Goal: Book appointment/travel/reservation

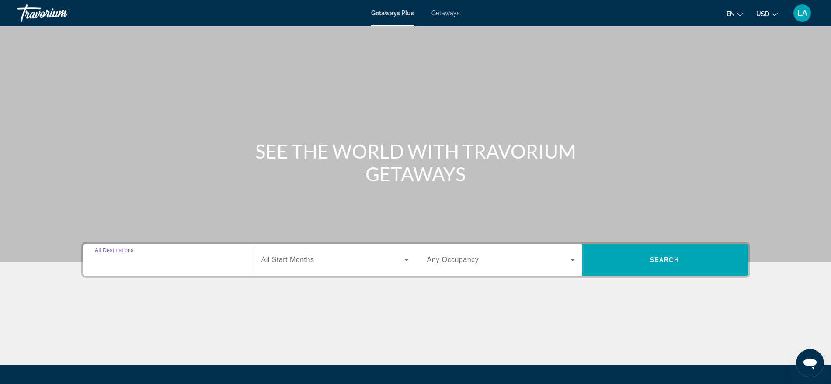
click at [111, 256] on input "Destination All Destinations" at bounding box center [169, 260] width 148 height 10
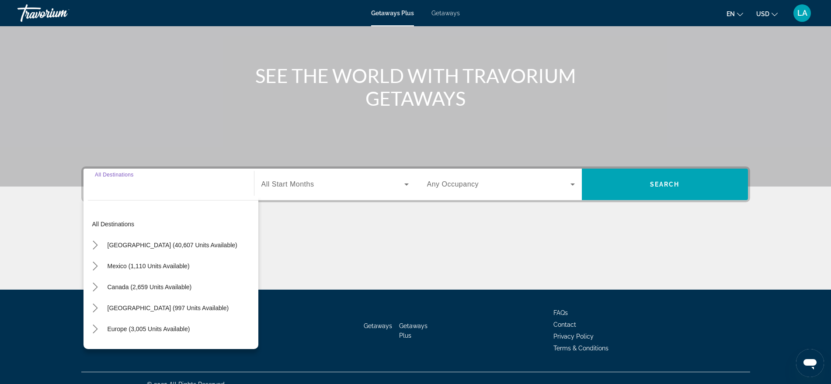
scroll to position [88, 0]
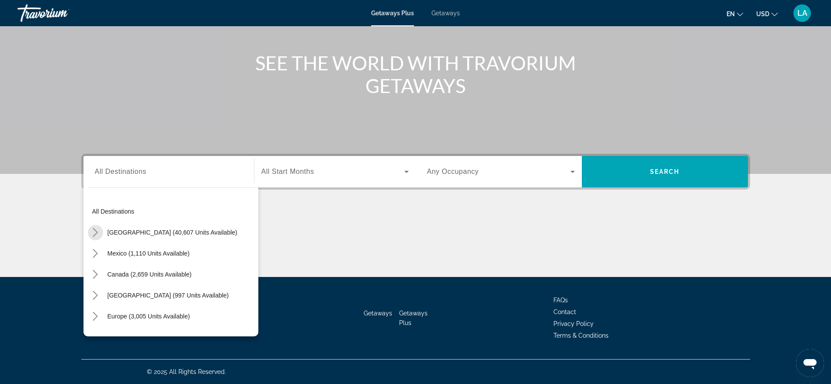
click at [98, 235] on icon "Toggle United States (40,607 units available) submenu" at bounding box center [95, 232] width 9 height 9
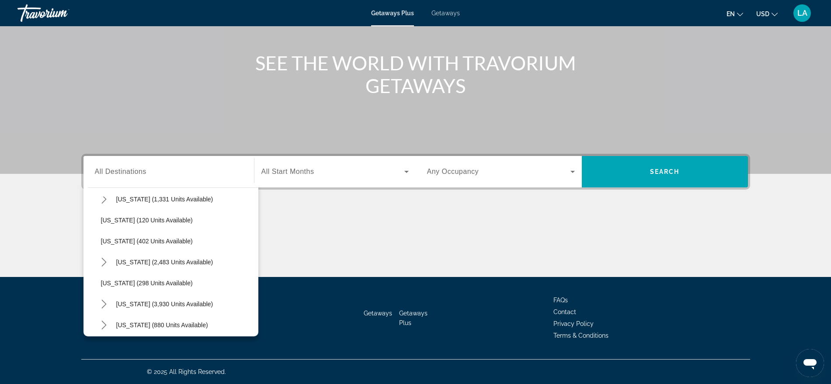
scroll to position [375, 0]
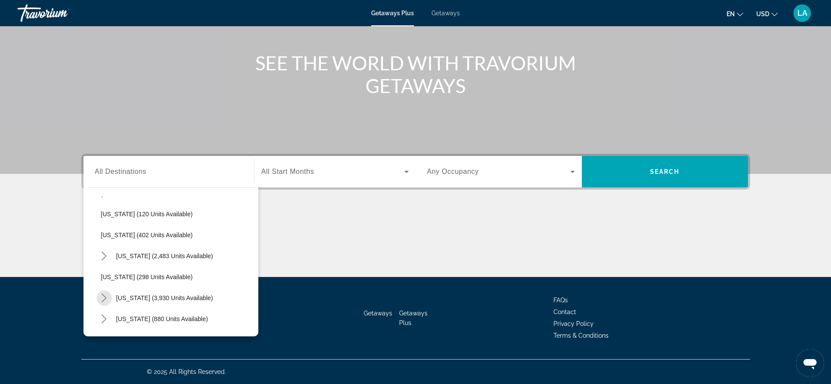
click at [105, 302] on icon "Toggle Nevada (3,930 units available) submenu" at bounding box center [104, 298] width 9 height 9
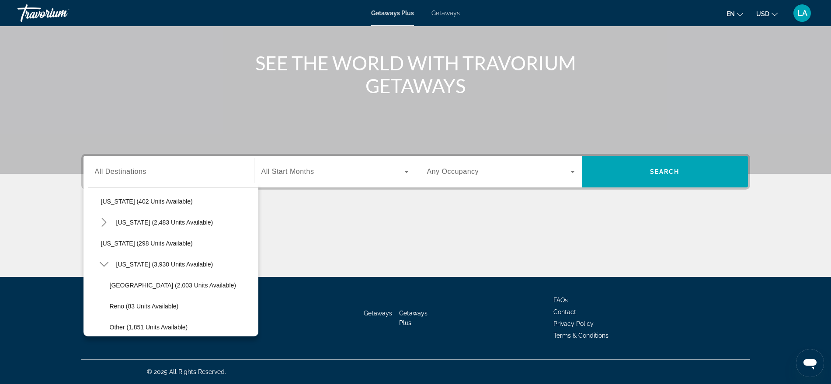
scroll to position [419, 0]
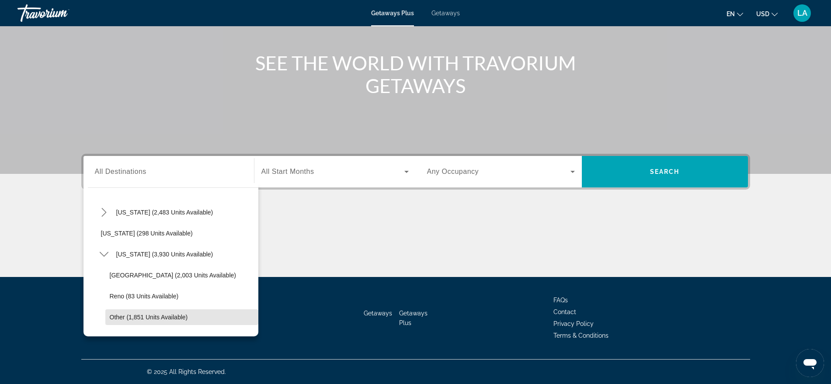
click at [191, 314] on span "Select destination: Other (1,851 units available)" at bounding box center [181, 317] width 153 height 21
type input "**********"
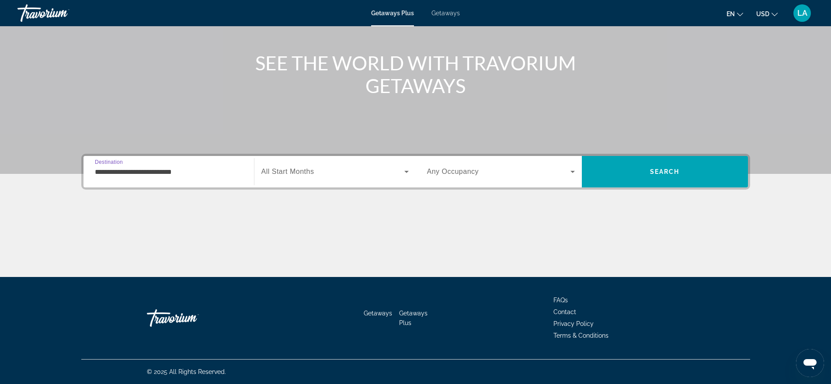
click at [684, 167] on span "Search" at bounding box center [665, 171] width 166 height 21
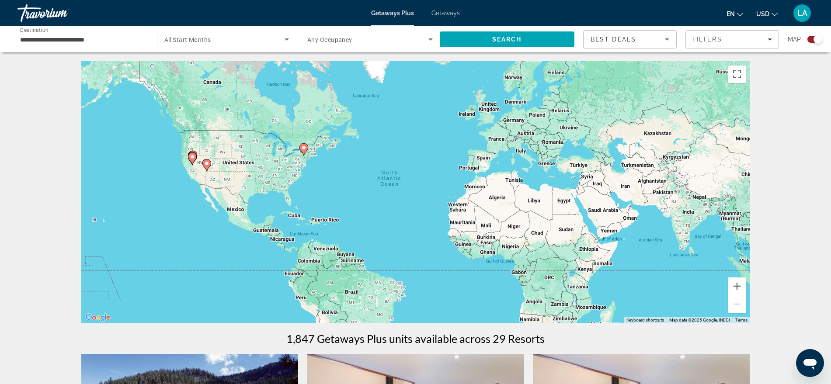
click at [815, 35] on div "Map" at bounding box center [805, 39] width 35 height 18
click at [808, 40] on div "Search widget" at bounding box center [814, 39] width 15 height 7
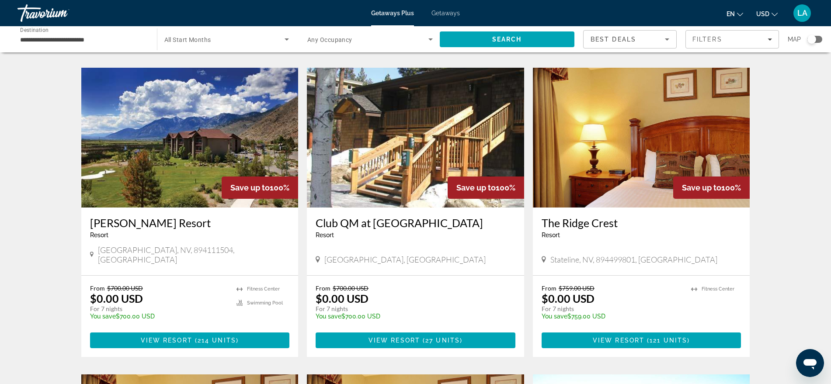
scroll to position [637, 0]
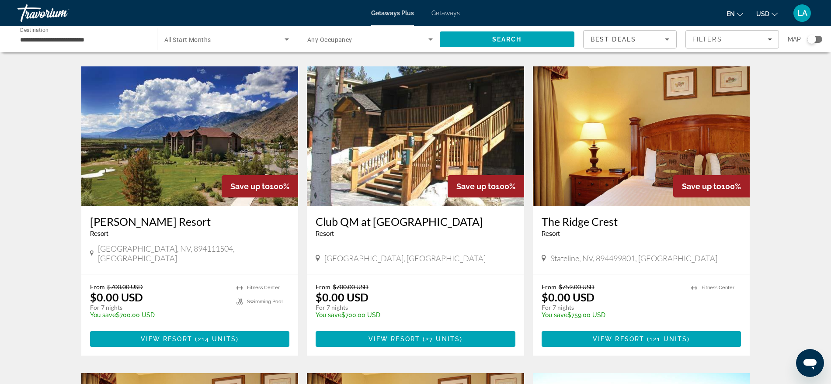
click at [142, 130] on img "Main content" at bounding box center [189, 136] width 217 height 140
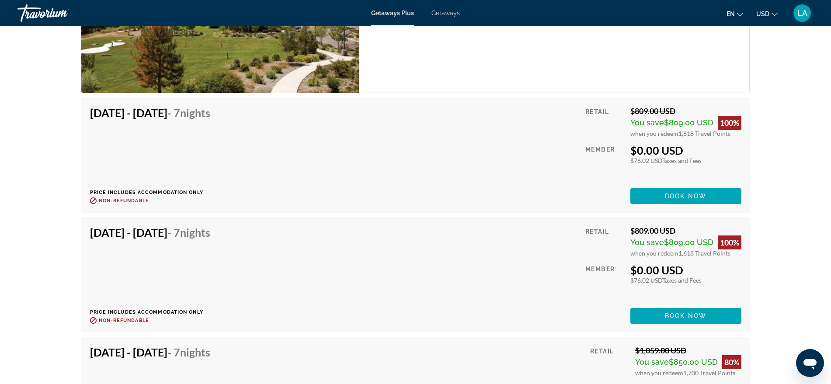
scroll to position [7380, 0]
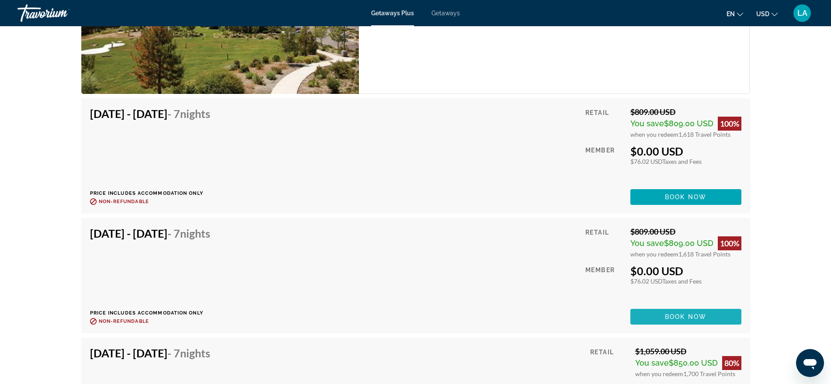
click at [684, 311] on span "Main content" at bounding box center [685, 316] width 111 height 21
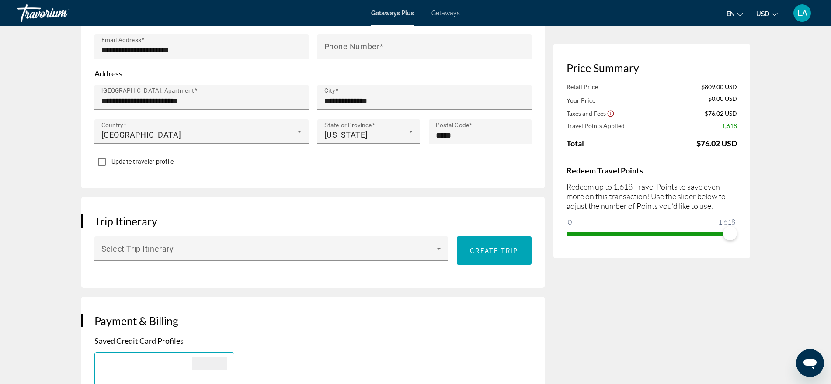
scroll to position [337, 0]
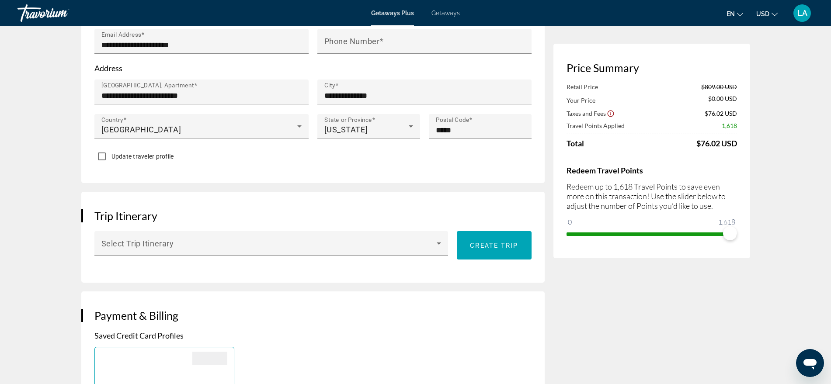
click at [437, 241] on icon "Main content" at bounding box center [439, 243] width 10 height 10
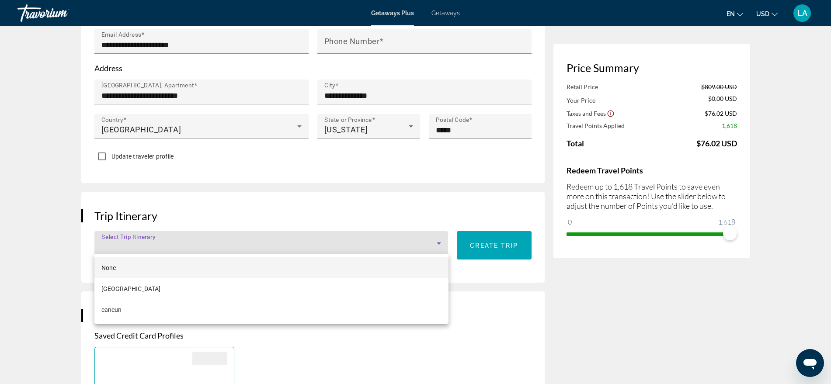
click at [594, 306] on div at bounding box center [415, 192] width 831 height 384
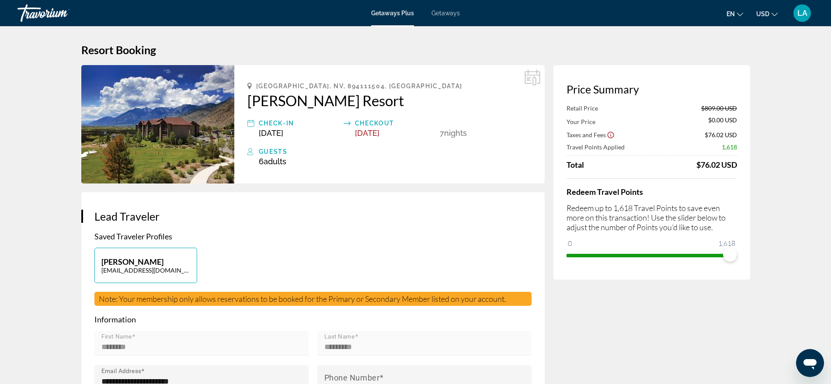
scroll to position [0, 0]
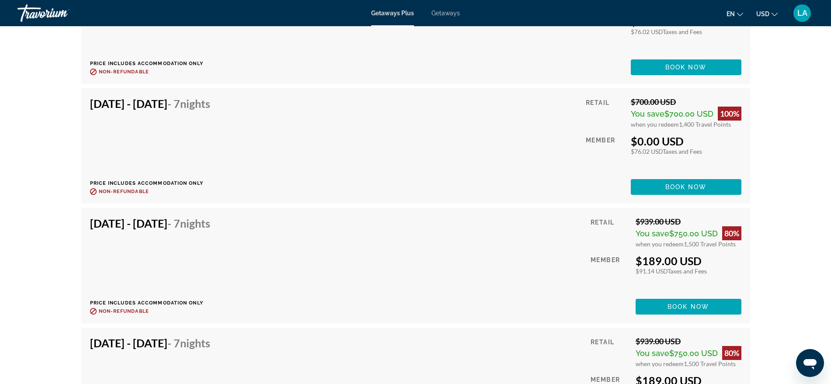
scroll to position [2956, 0]
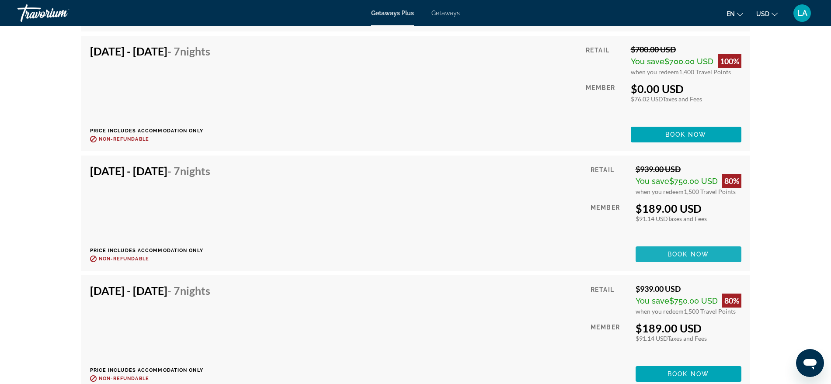
click at [690, 252] on span "Book now" at bounding box center [688, 254] width 42 height 7
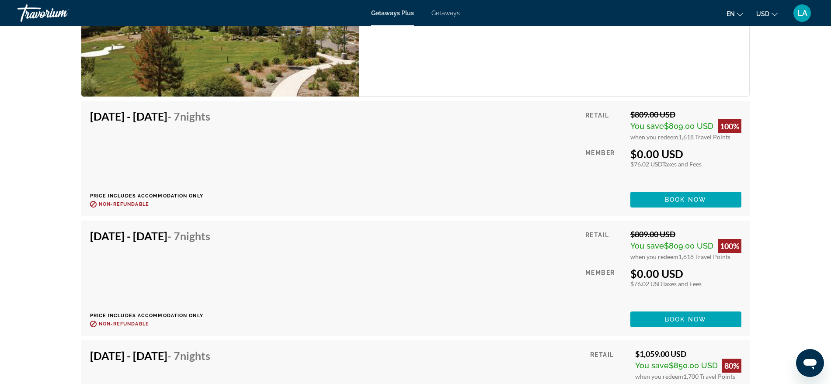
scroll to position [7379, 0]
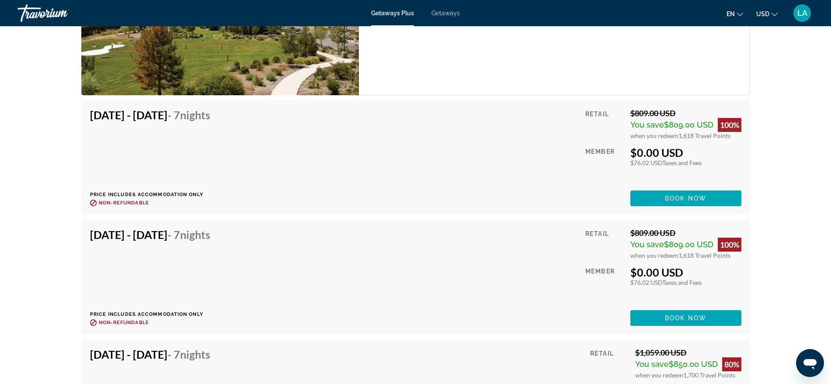
click at [450, 10] on span "Getaways" at bounding box center [445, 13] width 28 height 7
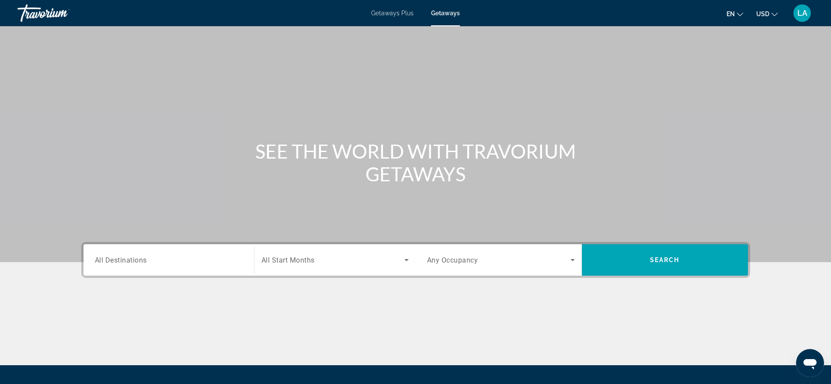
click at [397, 13] on span "Getaways Plus" at bounding box center [392, 13] width 42 height 7
click at [441, 10] on span "Getaways" at bounding box center [445, 13] width 28 height 7
click at [208, 258] on input "Destination All Destinations" at bounding box center [169, 260] width 148 height 10
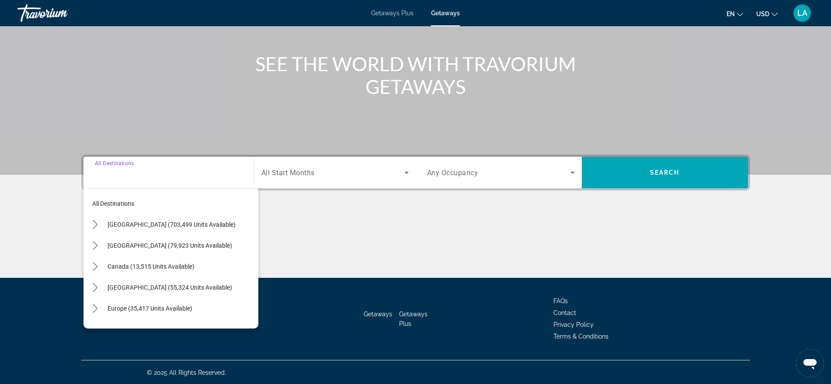
scroll to position [88, 0]
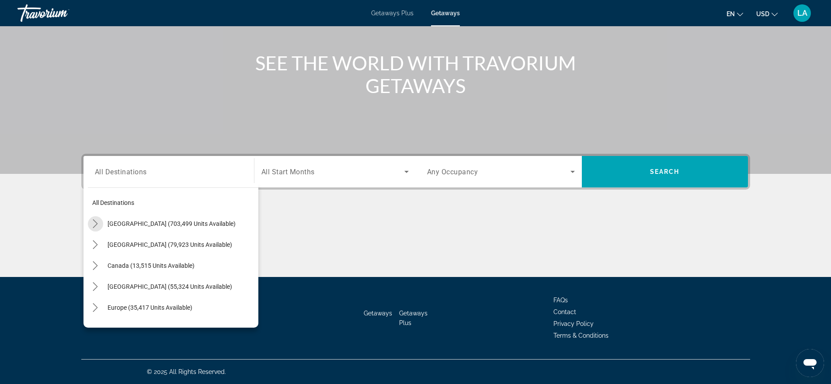
click at [97, 224] on icon "Toggle United States (703,499 units available) submenu" at bounding box center [95, 223] width 9 height 9
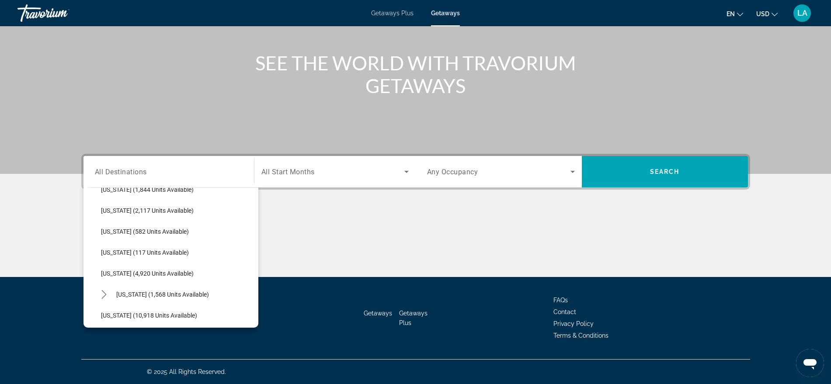
scroll to position [266, 0]
click at [256, 323] on div "All destinations [GEOGRAPHIC_DATA] (703,499 units available) [US_STATE] (18,584…" at bounding box center [170, 255] width 175 height 145
click at [257, 324] on div "All destinations [GEOGRAPHIC_DATA] (703,499 units available) [US_STATE] (18,584…" at bounding box center [170, 255] width 175 height 145
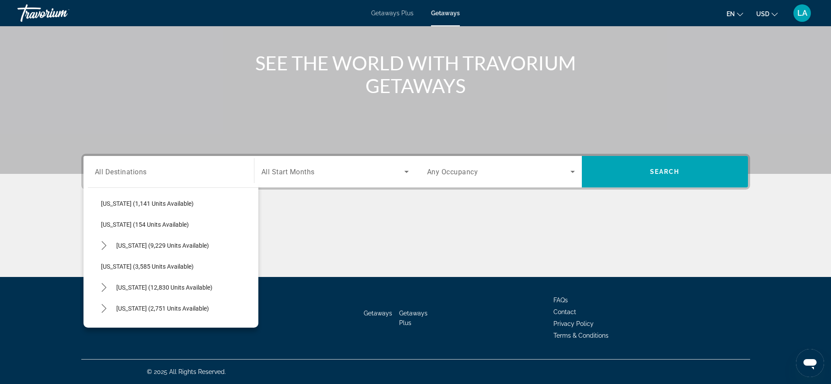
scroll to position [441, 0]
click at [106, 265] on icon "Toggle Nevada (12,830 units available) submenu" at bounding box center [104, 265] width 5 height 9
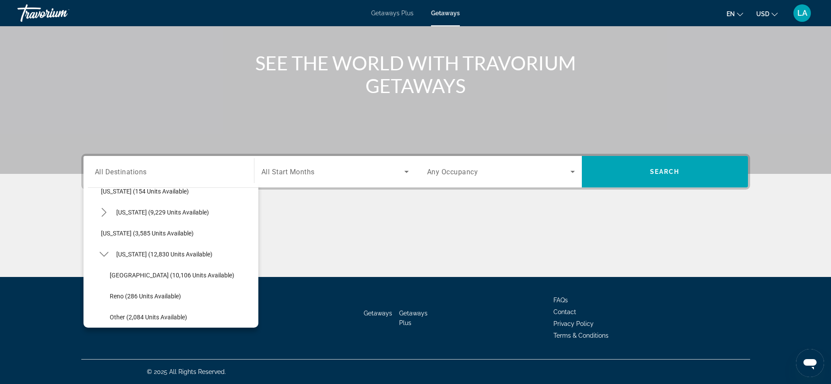
scroll to position [462, 0]
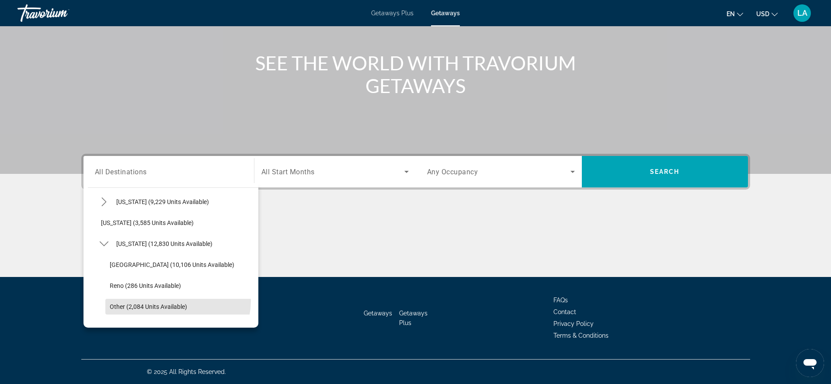
click at [171, 301] on span "Select destination: Other (2,084 units available)" at bounding box center [181, 306] width 153 height 21
type input "**********"
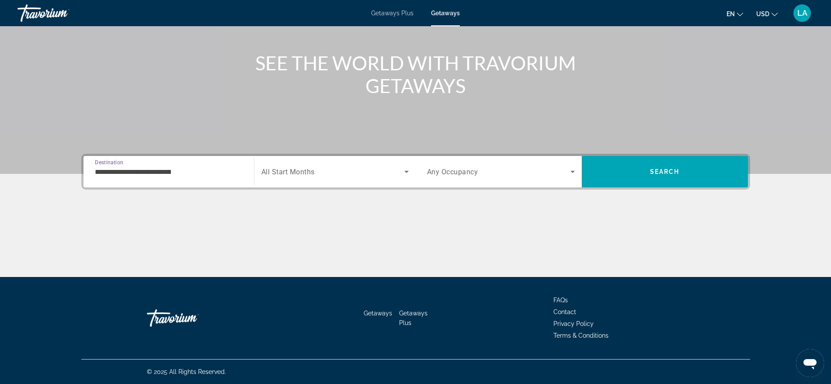
click at [623, 169] on span "Search" at bounding box center [665, 171] width 166 height 21
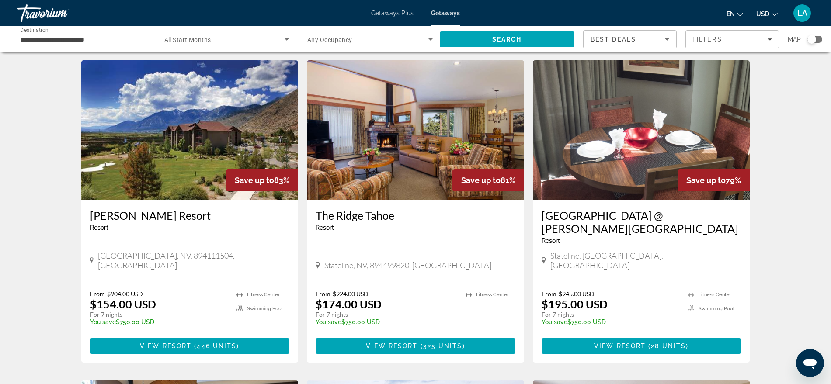
scroll to position [651, 0]
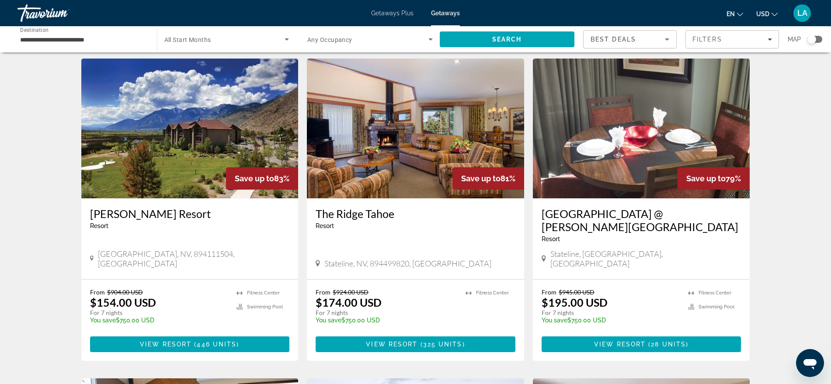
click at [188, 135] on img "Main content" at bounding box center [189, 129] width 217 height 140
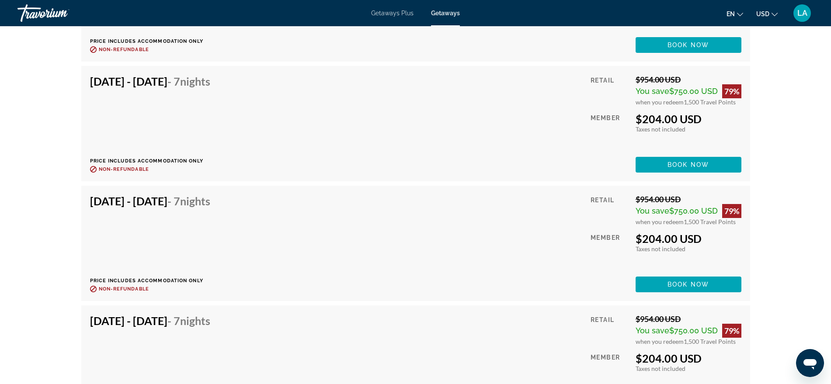
scroll to position [8883, 0]
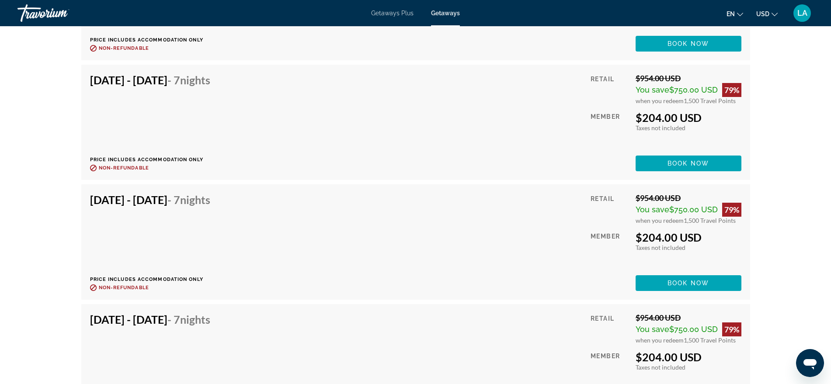
click at [393, 12] on span "Getaways Plus" at bounding box center [392, 13] width 42 height 7
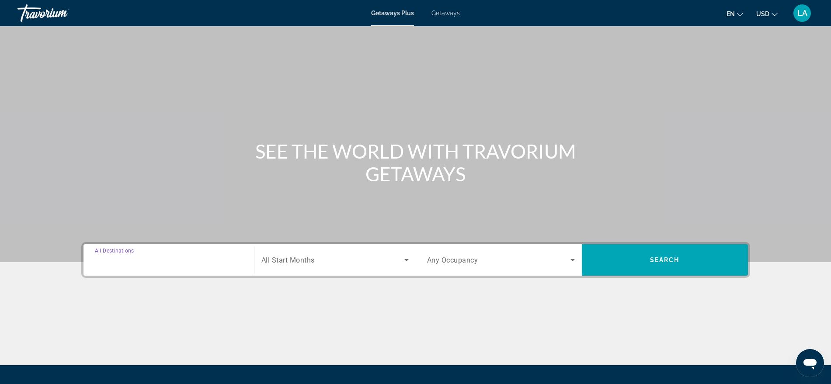
click at [153, 256] on input "Destination All Destinations" at bounding box center [169, 260] width 148 height 10
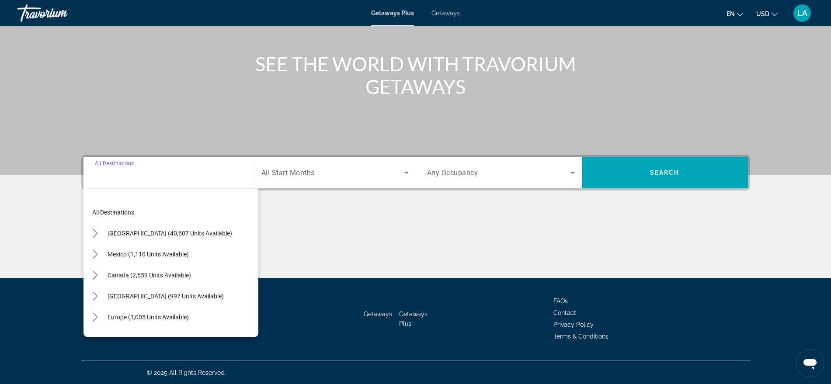
scroll to position [88, 0]
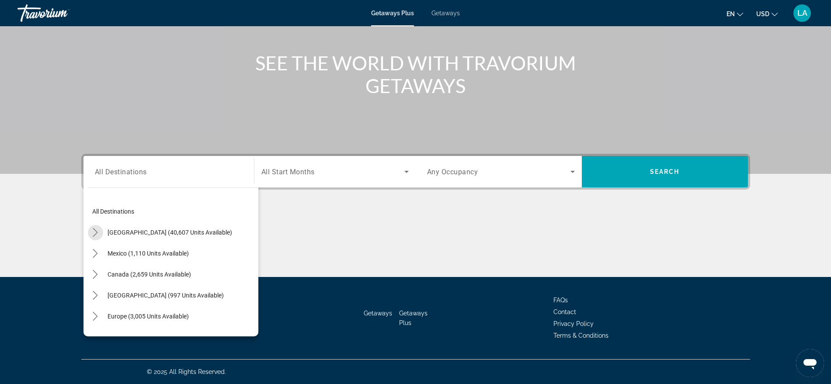
click at [97, 231] on icon "Toggle United States (40,607 units available) submenu" at bounding box center [95, 232] width 9 height 9
click at [108, 254] on icon "Toggle Nevada (3,930 units available) submenu" at bounding box center [104, 254] width 9 height 9
click at [160, 314] on span "Other (1,851 units available)" at bounding box center [148, 317] width 77 height 7
type input "**********"
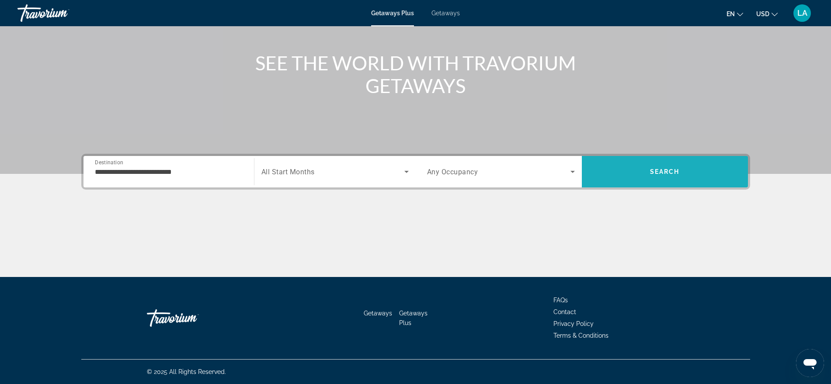
click at [646, 180] on span "Search" at bounding box center [665, 171] width 166 height 21
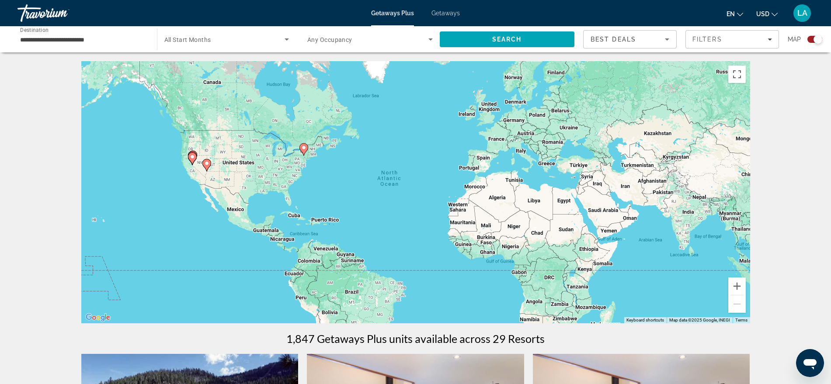
click at [812, 36] on div "Search widget" at bounding box center [814, 39] width 15 height 7
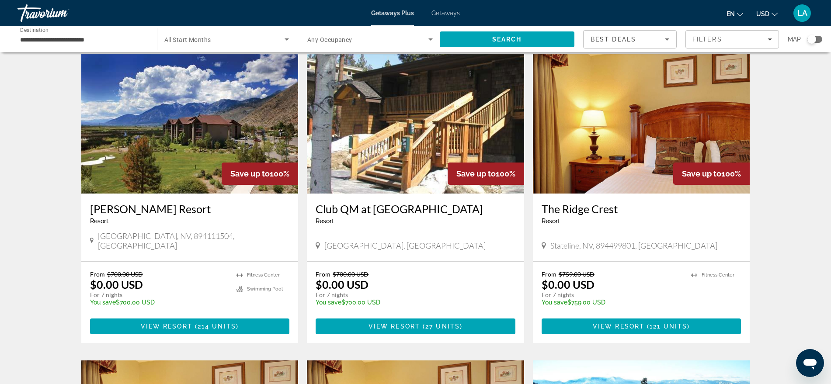
scroll to position [646, 0]
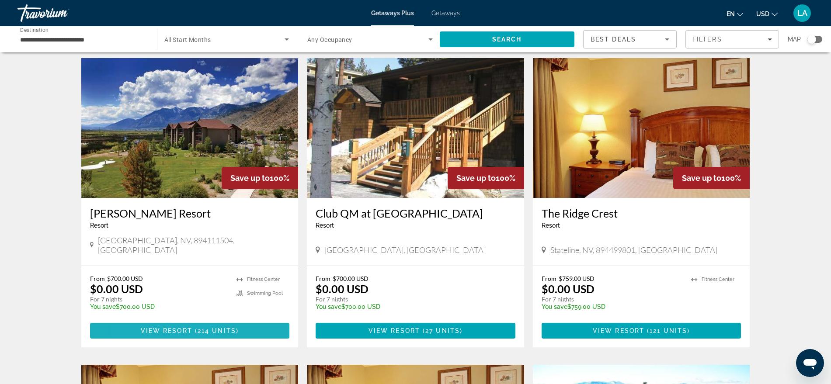
click at [145, 320] on span "Main content" at bounding box center [190, 330] width 200 height 21
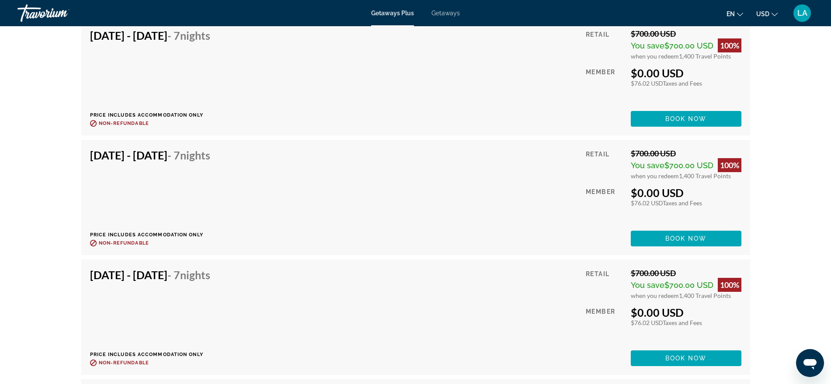
scroll to position [4046, 0]
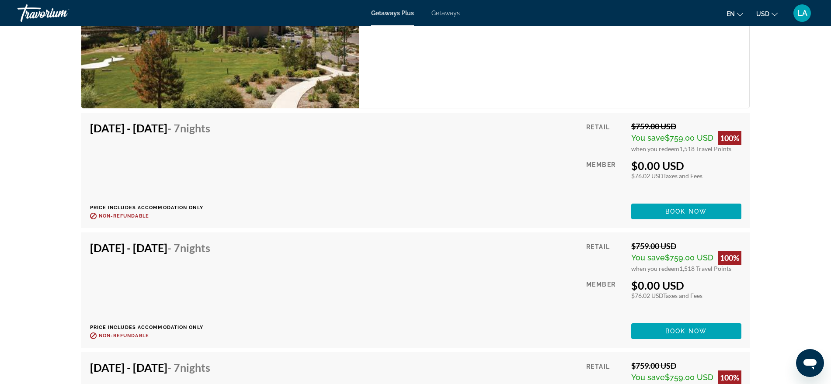
click at [145, 301] on div "[DATE] - [DATE] - 7 Nights Price includes accommodation only Refundable until :…" at bounding box center [153, 290] width 127 height 98
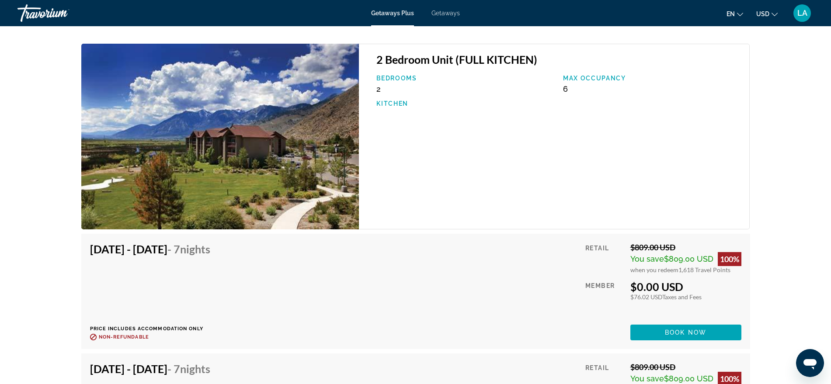
scroll to position [7244, 0]
drag, startPoint x: 680, startPoint y: 324, endPoint x: 668, endPoint y: 332, distance: 14.2
click at [668, 332] on span "Book now" at bounding box center [686, 333] width 42 height 7
